Goal: Task Accomplishment & Management: Manage account settings

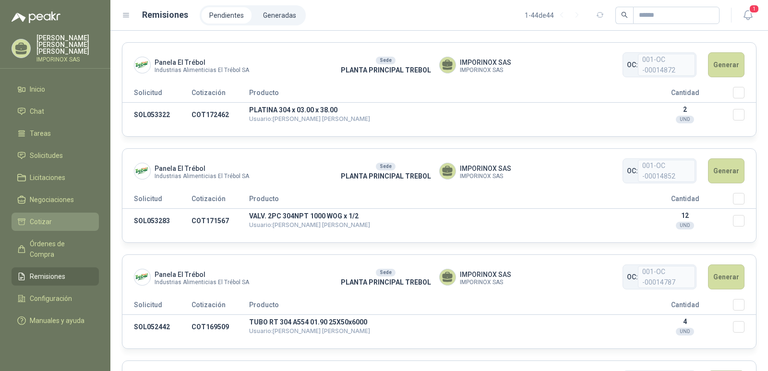
click at [42, 217] on span "Cotizar" at bounding box center [41, 222] width 22 height 11
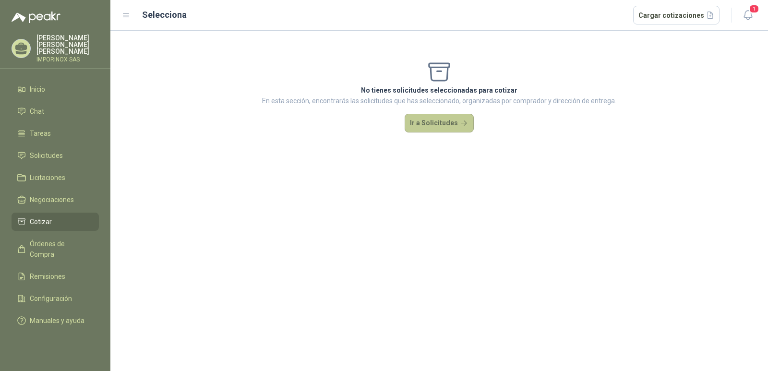
click at [443, 121] on button "Ir a Solicitudes" at bounding box center [439, 123] width 69 height 19
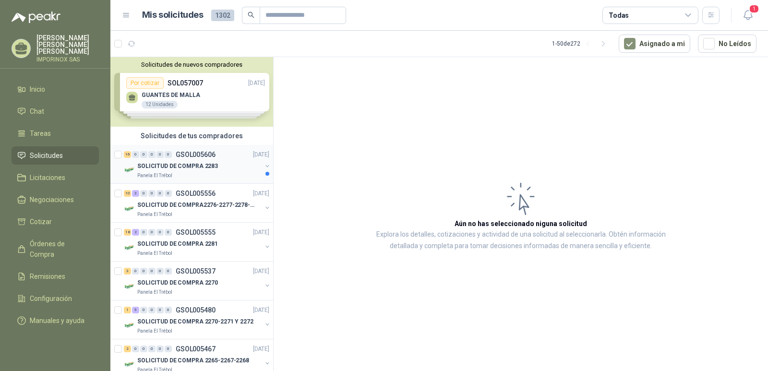
click at [185, 166] on p "SOLICITUD DE COMPRA 2283" at bounding box center [177, 166] width 81 height 9
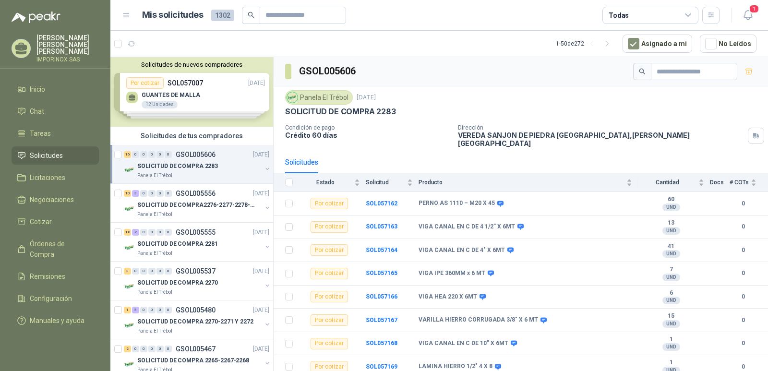
click at [175, 95] on div "Solicitudes de nuevos compradores Por cotizar SOL057007 [DATE] GUANTES [PERSON_…" at bounding box center [191, 92] width 163 height 70
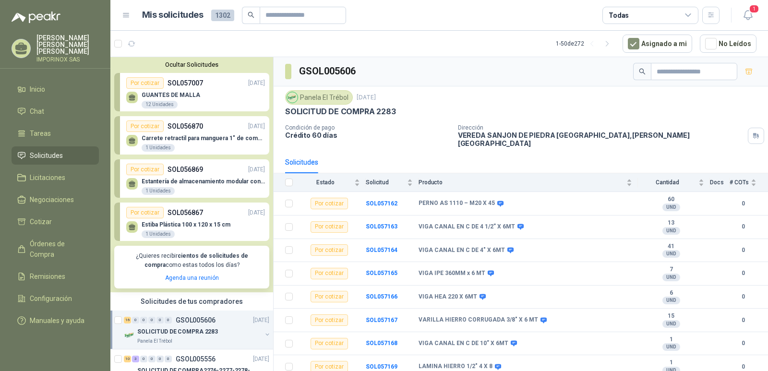
click at [198, 82] on p "SOL057007" at bounding box center [186, 83] width 36 height 11
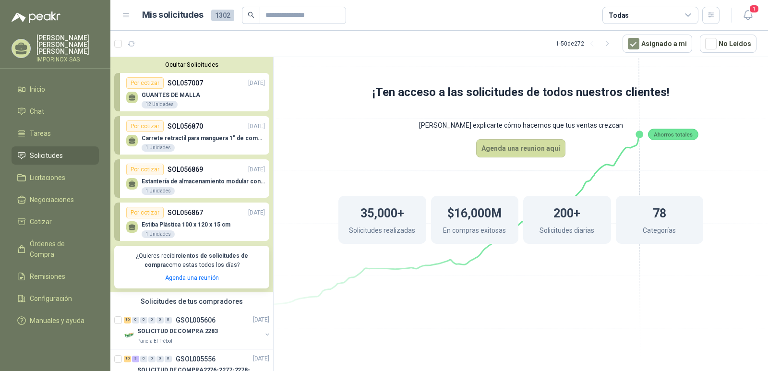
click at [180, 64] on button "Ocultar Solicitudes" at bounding box center [191, 64] width 155 height 7
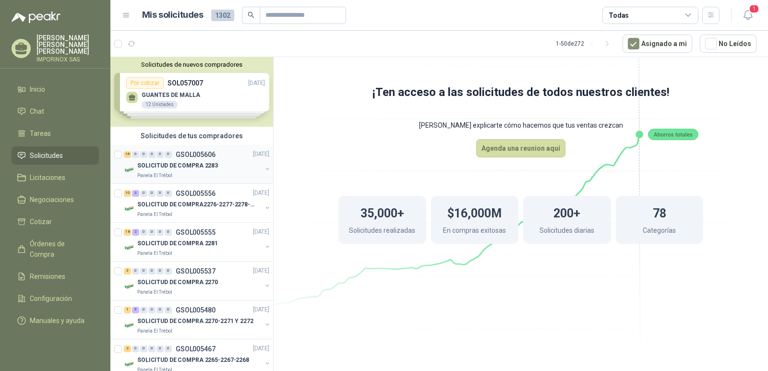
click at [180, 157] on p "GSOL005606" at bounding box center [196, 154] width 40 height 7
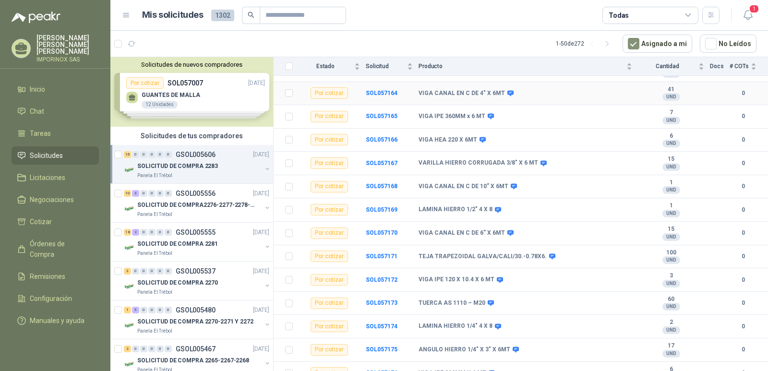
scroll to position [184, 0]
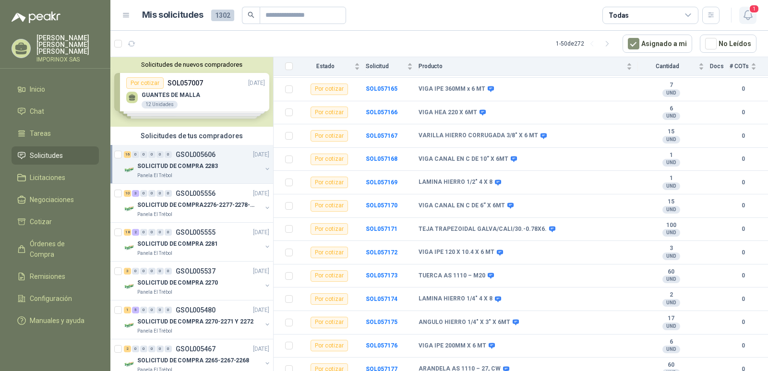
click at [754, 9] on span "1" at bounding box center [754, 8] width 11 height 9
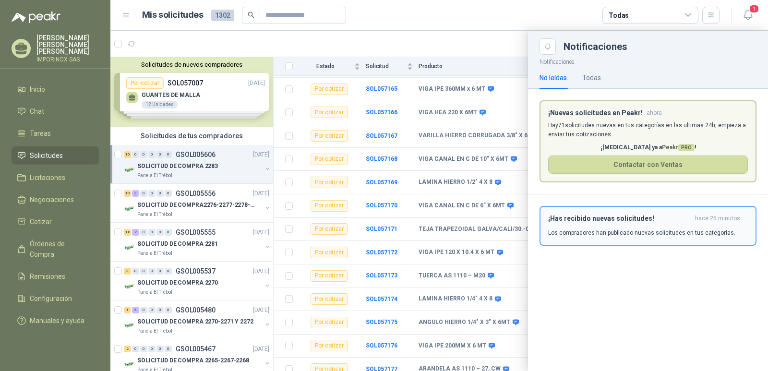
click at [674, 221] on h3 "¡Has recibido nuevas solicitudes!" at bounding box center [619, 219] width 143 height 8
